Goal: Book appointment/travel/reservation

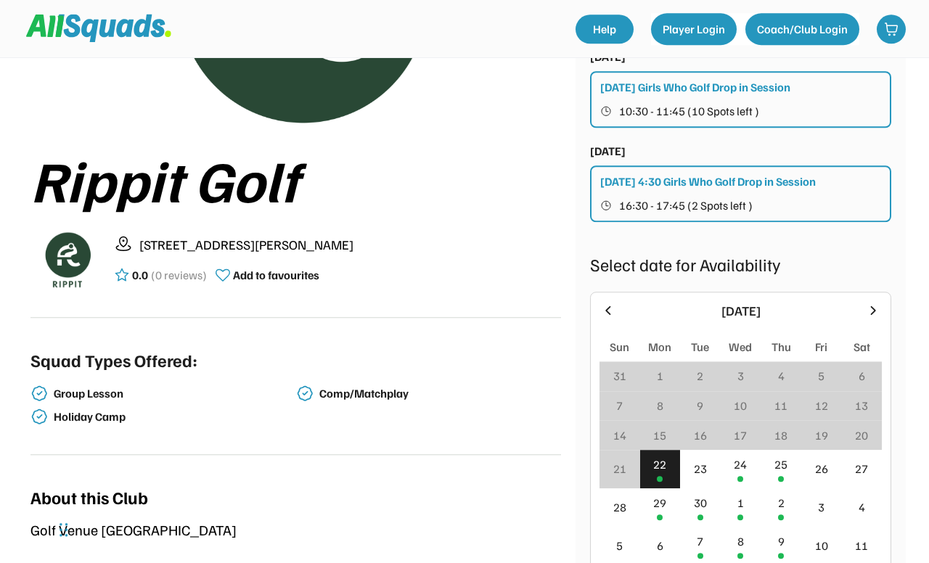
scroll to position [193, 0]
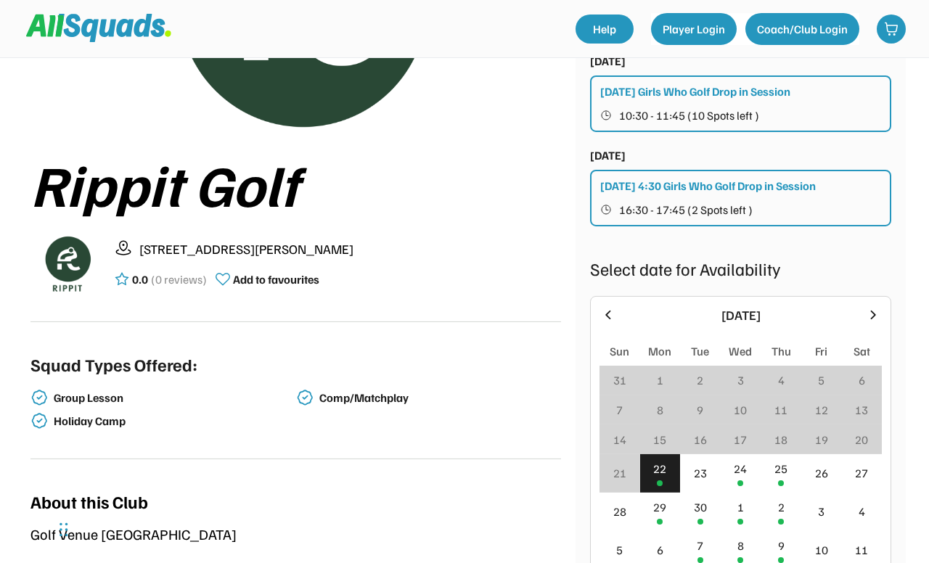
click at [749, 113] on span "10:30 - 11:45 (10 Spots left )" at bounding box center [689, 116] width 140 height 12
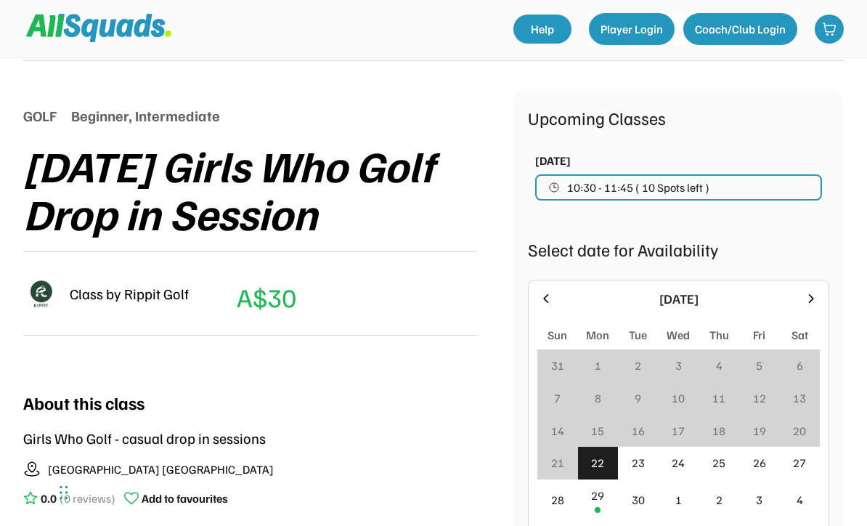
scroll to position [136, 0]
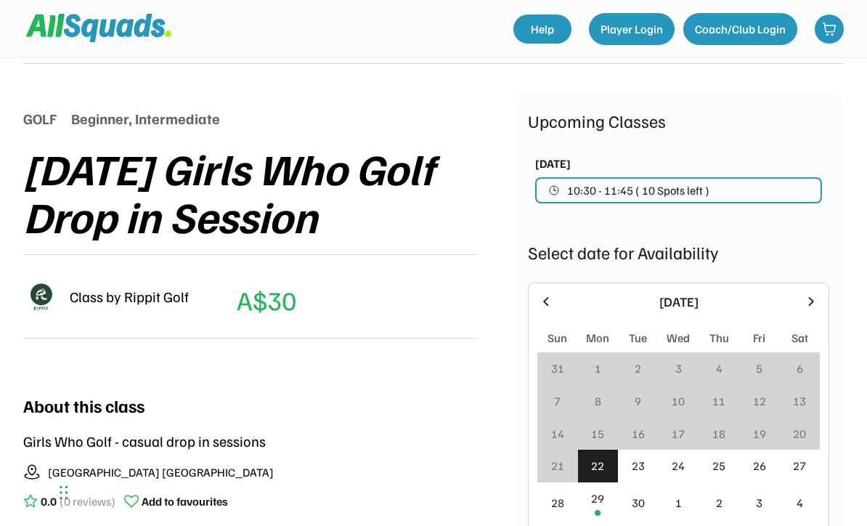
click at [605, 502] on div "29" at bounding box center [598, 502] width 41 height 41
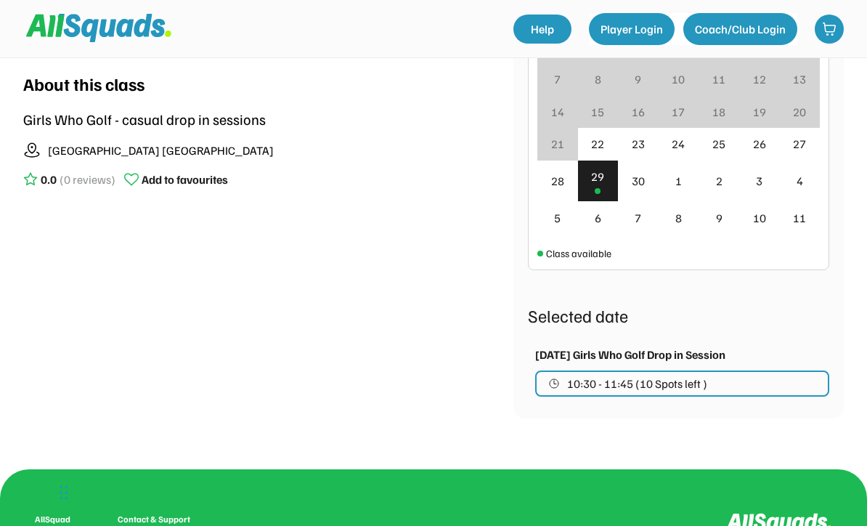
scroll to position [483, 0]
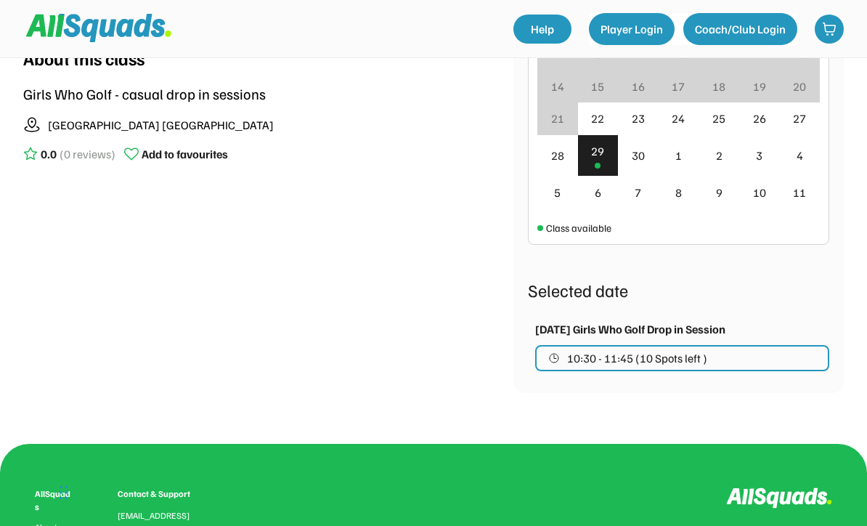
click at [743, 359] on button "10:30 - 11:45 (10 Spots left )" at bounding box center [682, 358] width 294 height 26
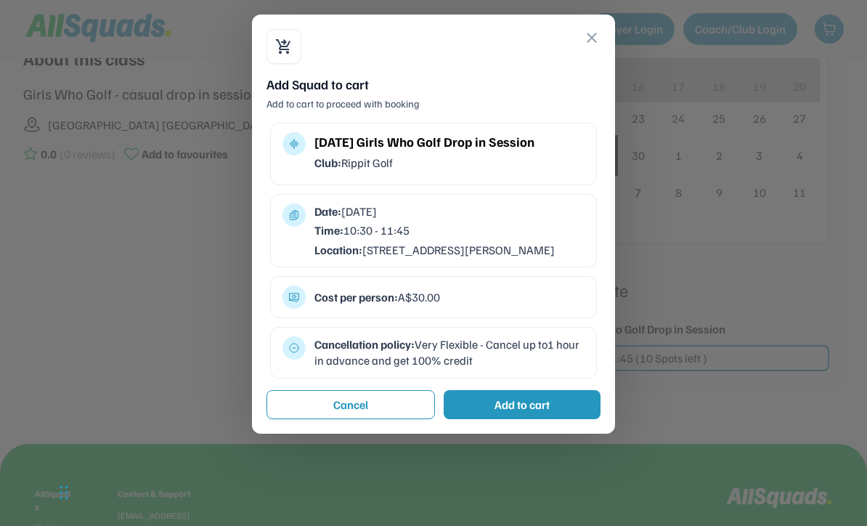
click at [594, 32] on button "close" at bounding box center [591, 37] width 17 height 17
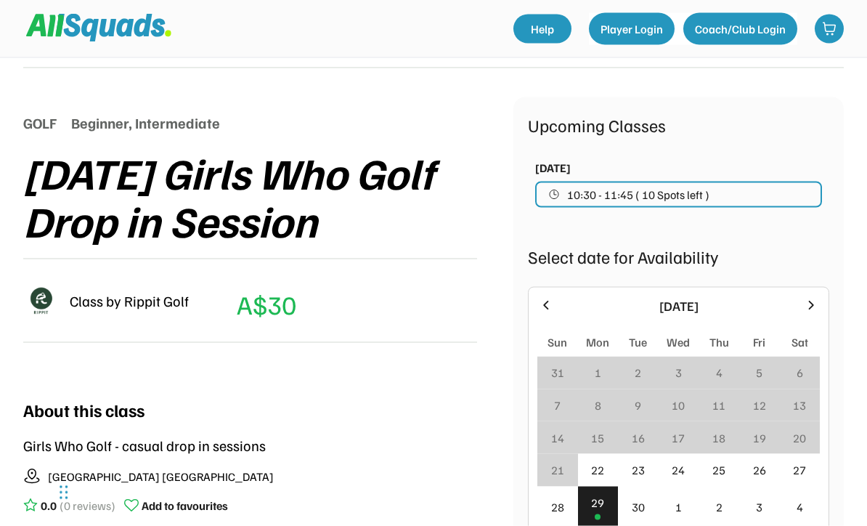
scroll to position [139, 0]
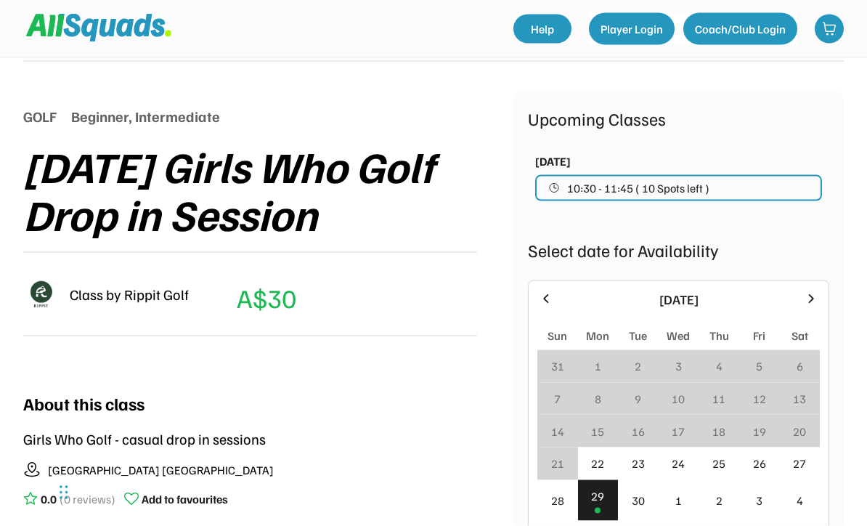
click at [792, 187] on button "10:30 - 11:45 ( 10 Spots left )" at bounding box center [678, 188] width 287 height 26
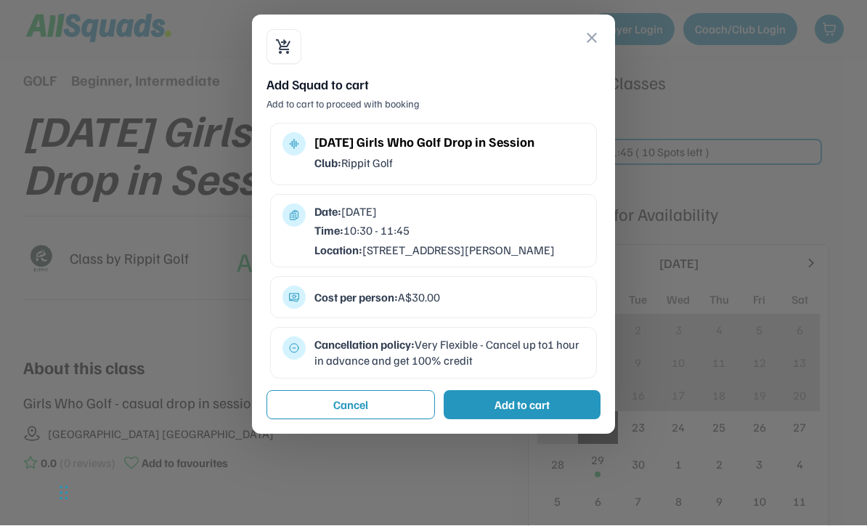
scroll to position [180, 0]
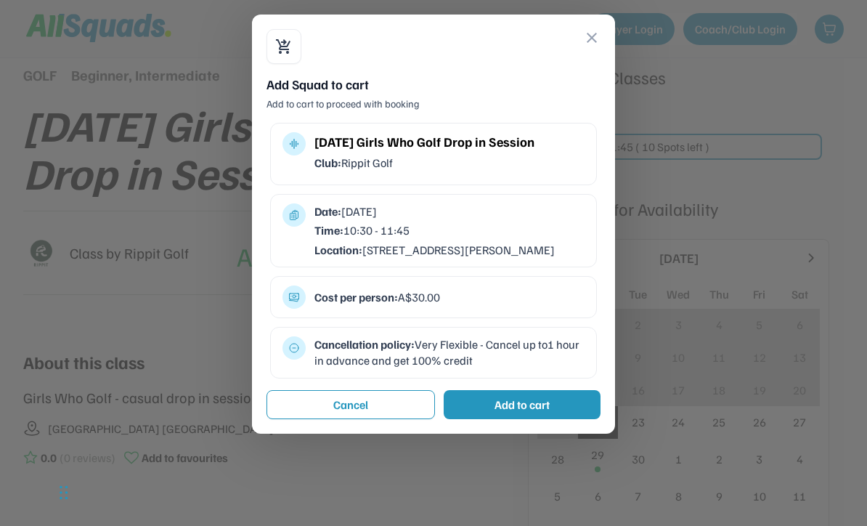
click at [583, 45] on button "close" at bounding box center [591, 37] width 17 height 17
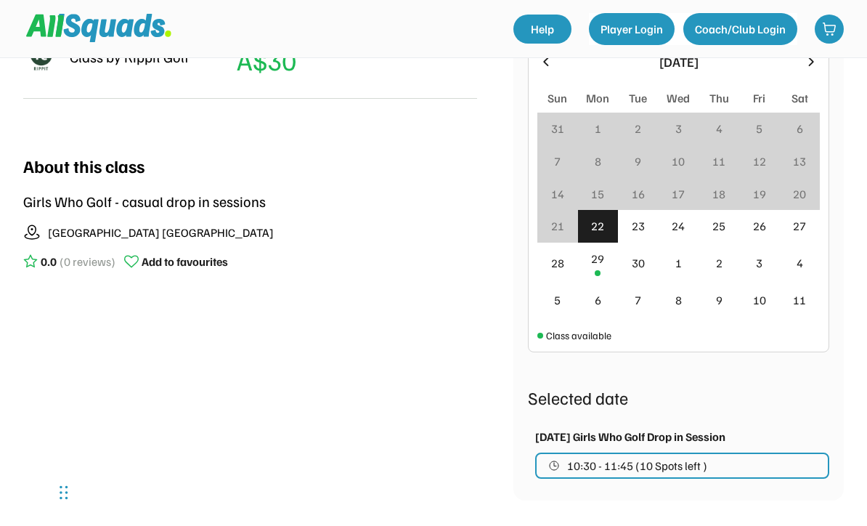
scroll to position [371, 0]
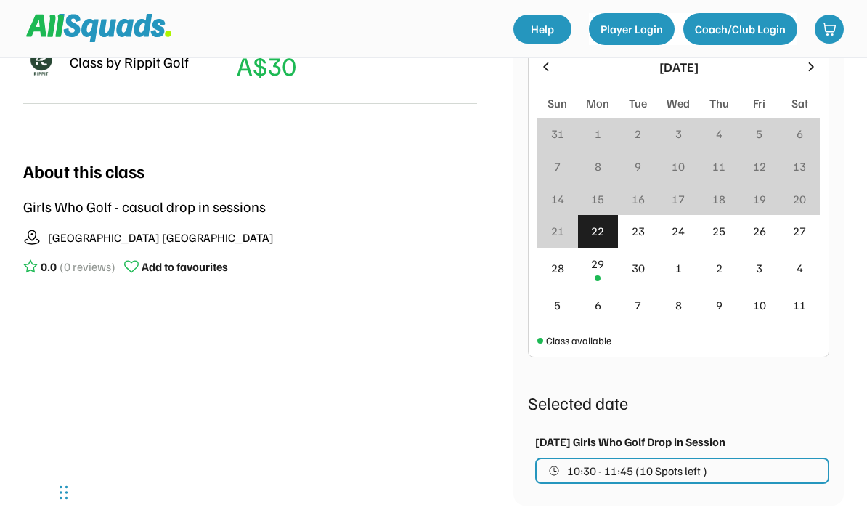
click at [601, 279] on div "29" at bounding box center [598, 268] width 41 height 41
click at [638, 231] on div "23" at bounding box center [637, 230] width 13 height 17
click at [634, 237] on div "23" at bounding box center [637, 230] width 13 height 17
click at [693, 232] on div "24" at bounding box center [678, 231] width 41 height 33
click at [729, 227] on div "25" at bounding box center [718, 231] width 41 height 33
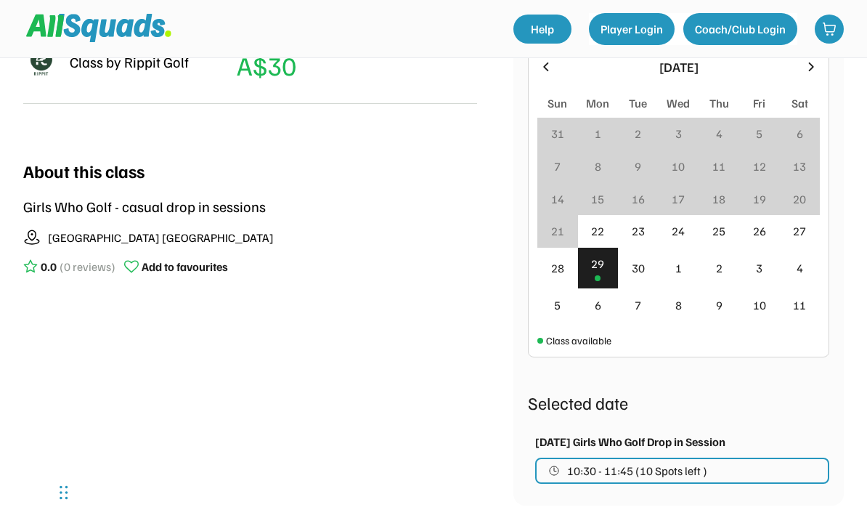
click at [769, 231] on div "26" at bounding box center [759, 231] width 41 height 33
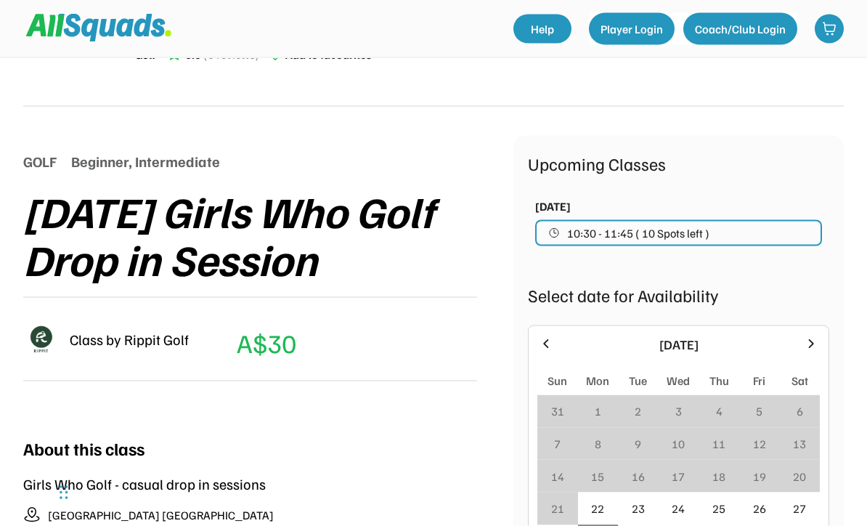
click at [791, 239] on button "10:30 - 11:45 ( 10 Spots left )" at bounding box center [678, 233] width 287 height 26
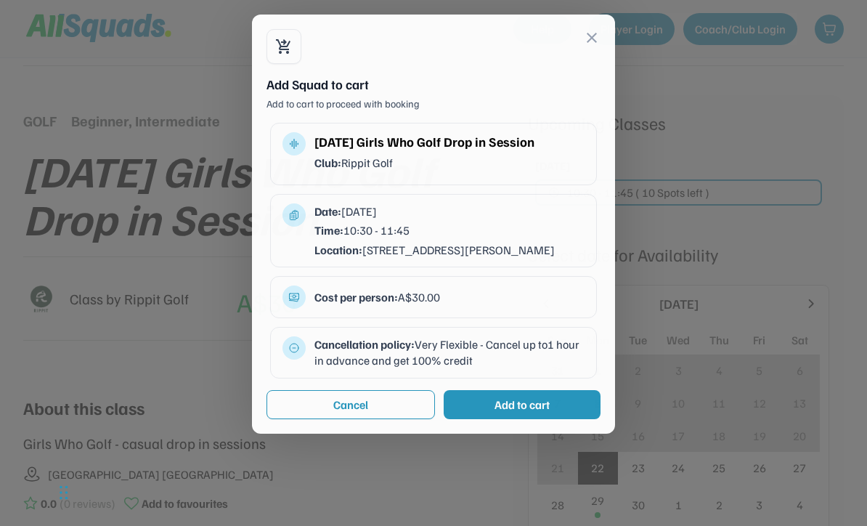
scroll to position [135, 0]
click at [599, 33] on button "close" at bounding box center [591, 37] width 17 height 17
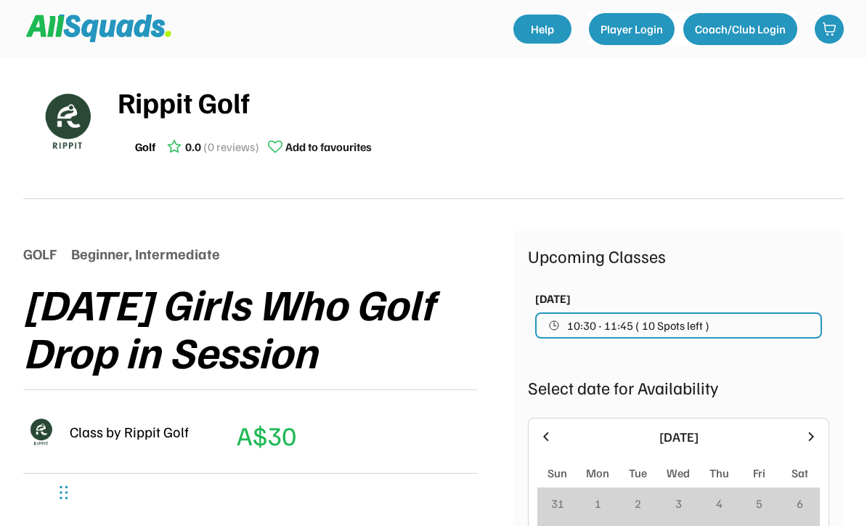
scroll to position [0, 0]
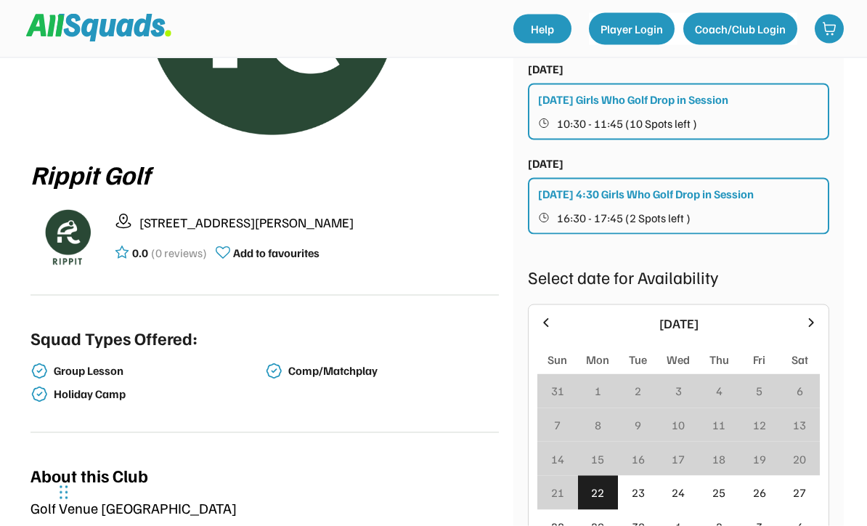
scroll to position [186, 0]
click at [115, 371] on div "Group Lesson" at bounding box center [158, 370] width 208 height 14
click at [794, 213] on button "16:30 - 17:45 (2 Spots left )" at bounding box center [679, 217] width 282 height 19
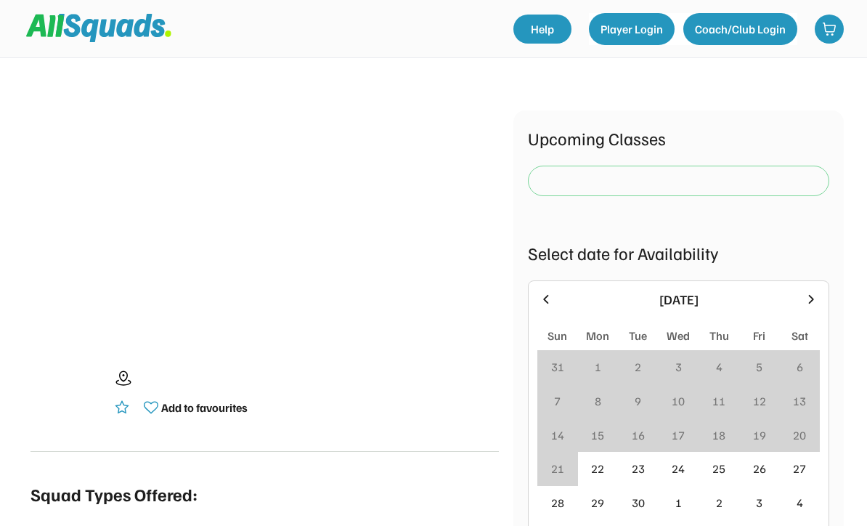
scroll to position [234, 0]
